Goal: Check status: Check status

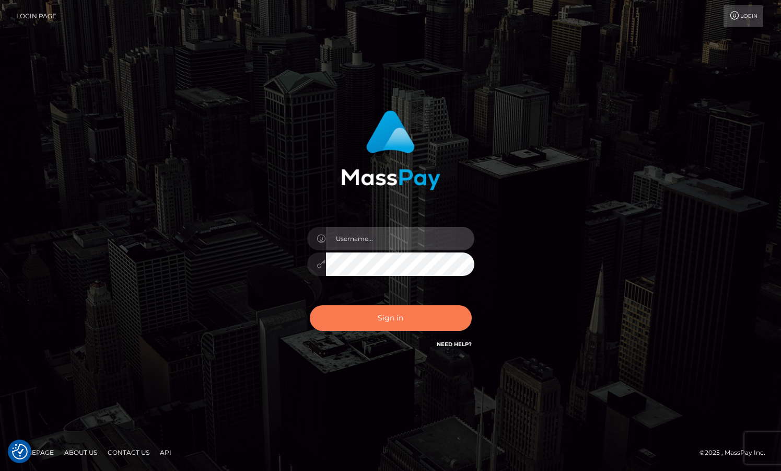
type input "grace.rush"
click at [354, 317] on button "Sign in" at bounding box center [391, 318] width 162 height 26
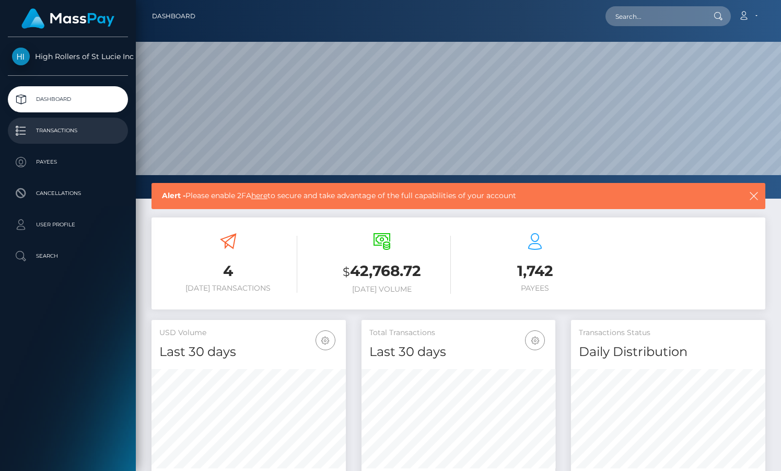
scroll to position [185, 194]
click at [95, 131] on p "Transactions" at bounding box center [68, 131] width 112 height 16
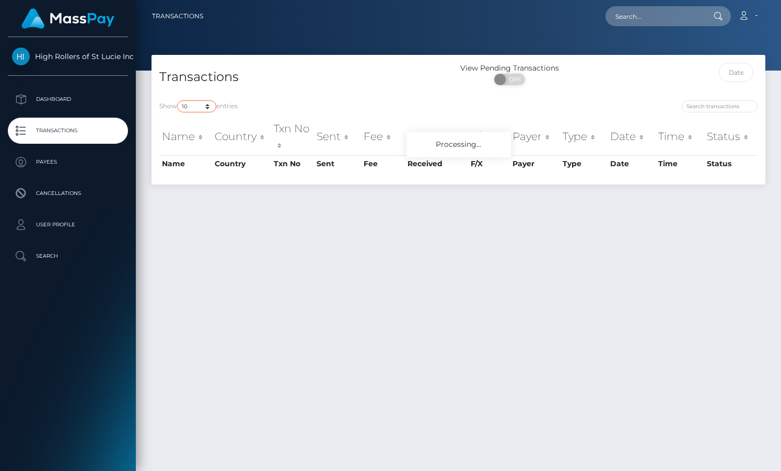
click at [207, 105] on select "10 25 50 100 250 500 1,000 3,500" at bounding box center [196, 106] width 39 height 12
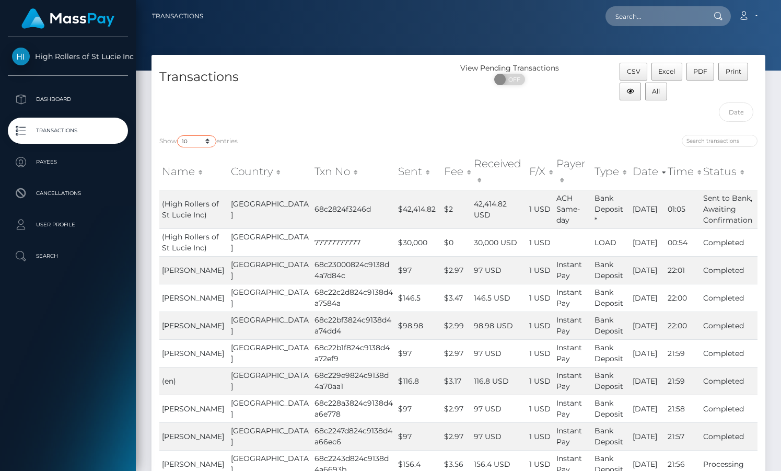
select select "3500"
click at [178, 135] on select "10 25 50 100 250 500 1,000 3,500" at bounding box center [196, 141] width 39 height 12
click at [325, 99] on div "Transactions" at bounding box center [305, 95] width 307 height 64
click at [352, 108] on div "Transactions" at bounding box center [305, 95] width 307 height 64
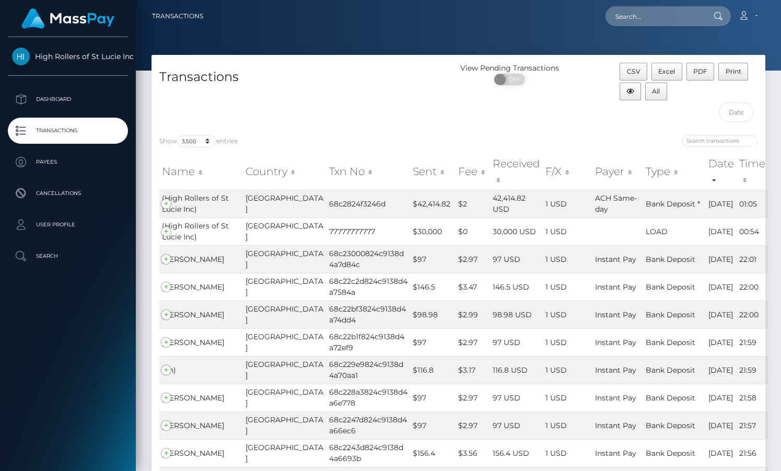
scroll to position [534, 0]
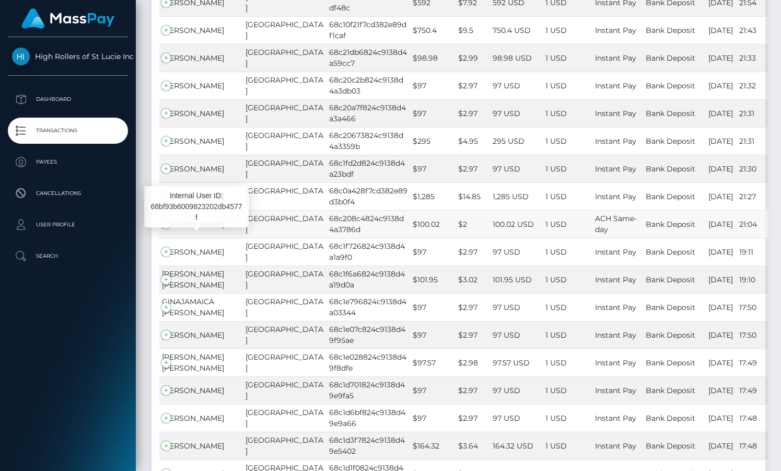
click at [166, 238] on td "[PERSON_NAME]" at bounding box center [201, 224] width 84 height 28
